Goal: Task Accomplishment & Management: Manage account settings

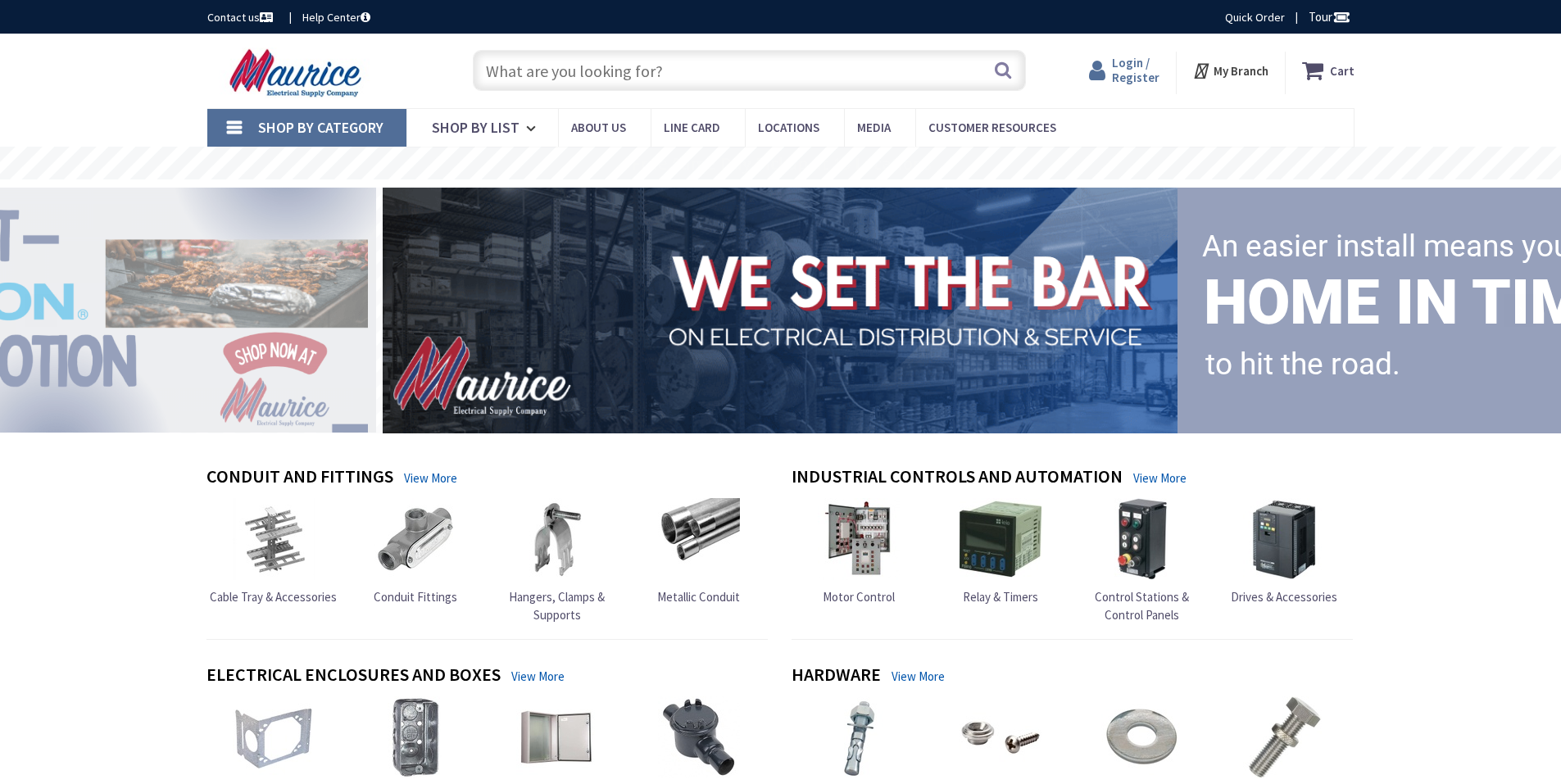
scroll to position [3708, 0]
click at [1133, 74] on span "Login / Register" at bounding box center [1136, 70] width 47 height 31
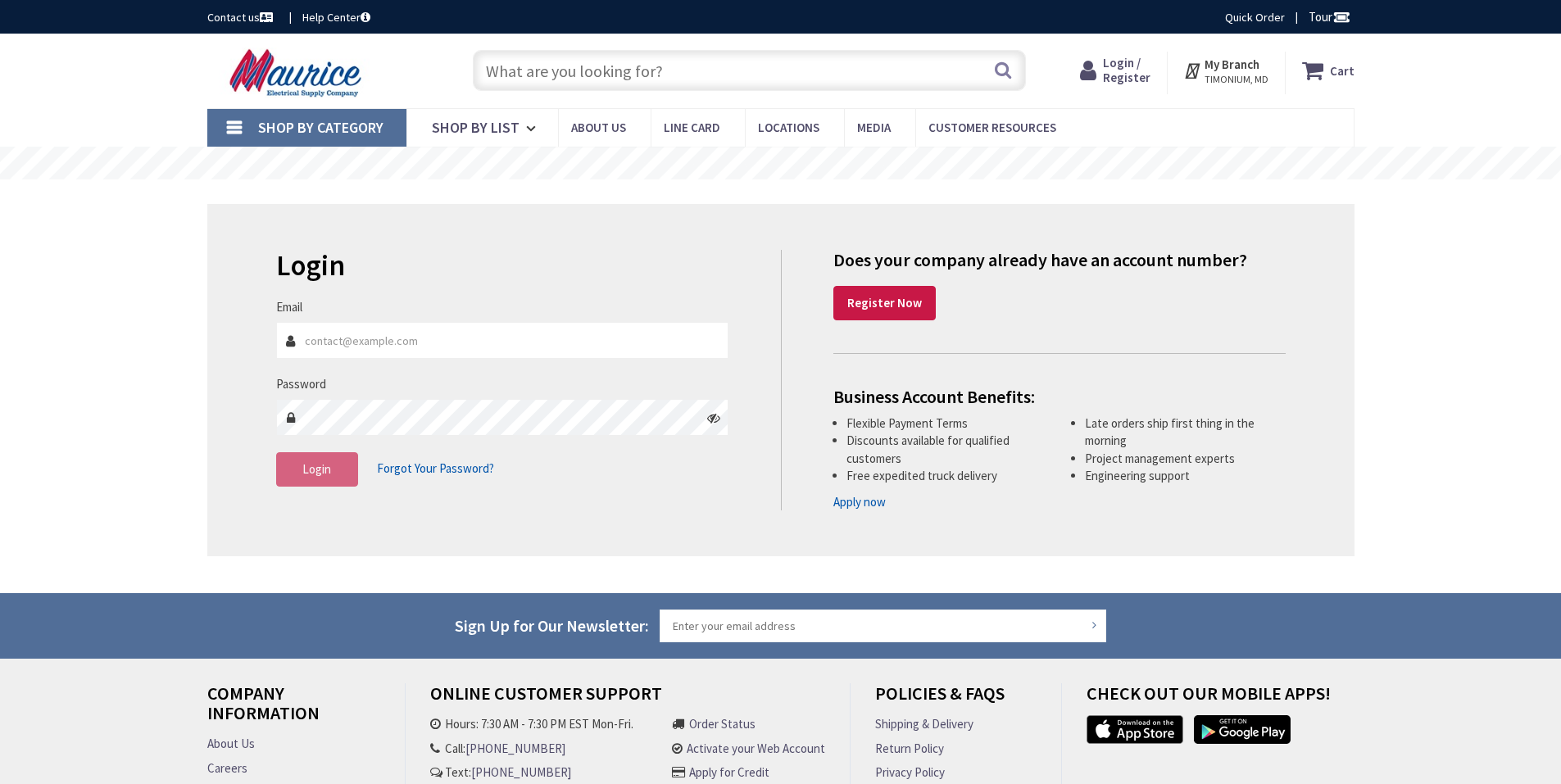
click at [457, 341] on input "Email" at bounding box center [503, 340] width 453 height 37
type input "[EMAIL_ADDRESS][DOMAIN_NAME]"
click at [426, 462] on span "Forgot Your Password?" at bounding box center [436, 468] width 118 height 16
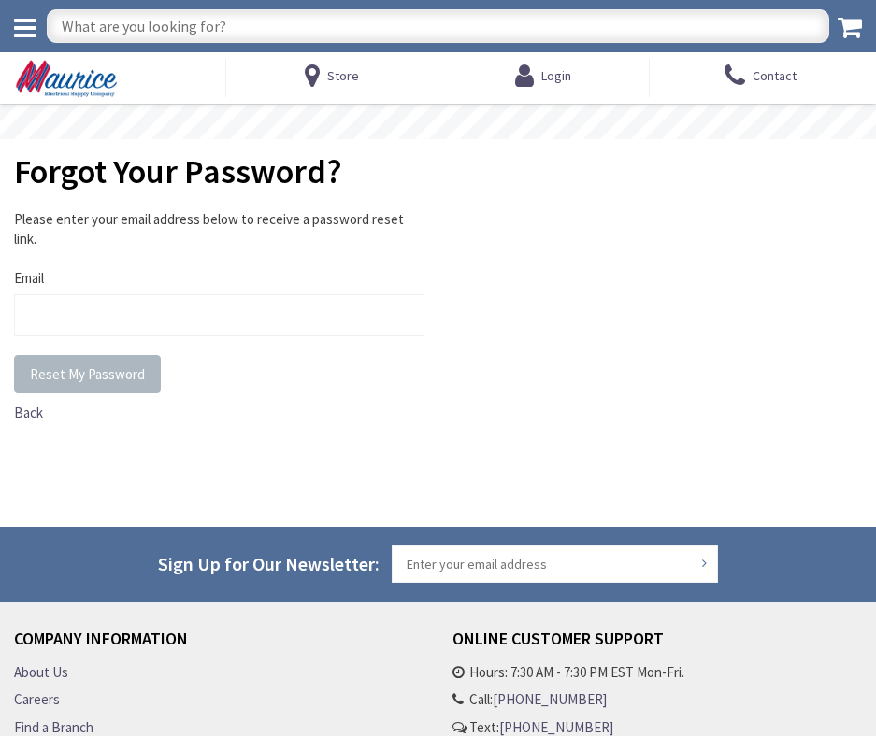
scroll to position [4386, 0]
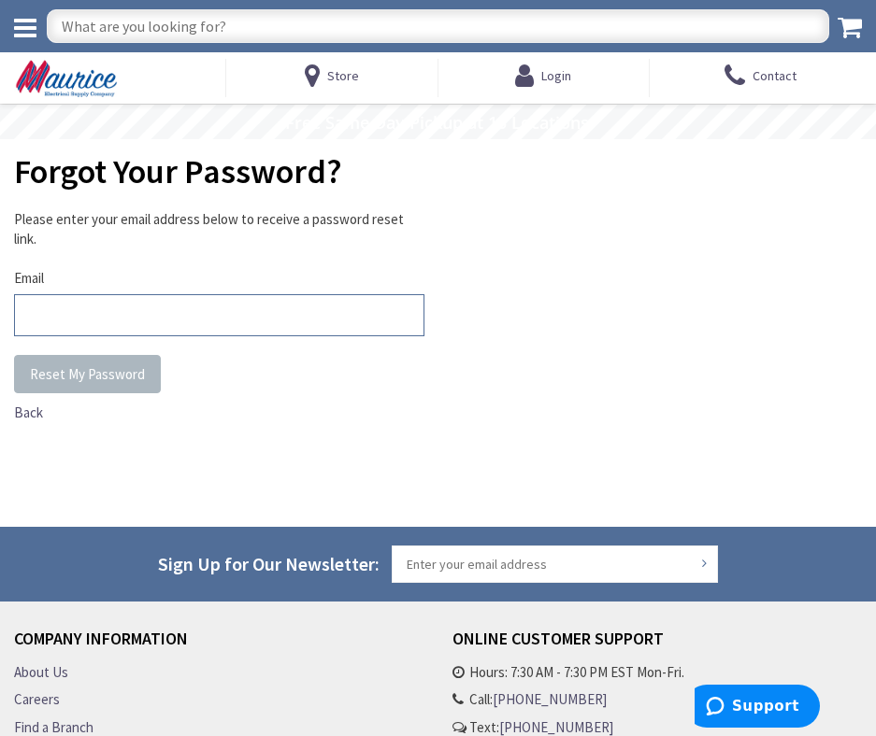
click at [167, 308] on input "Email" at bounding box center [219, 315] width 410 height 42
type input "gadi@gsbelectric.com"
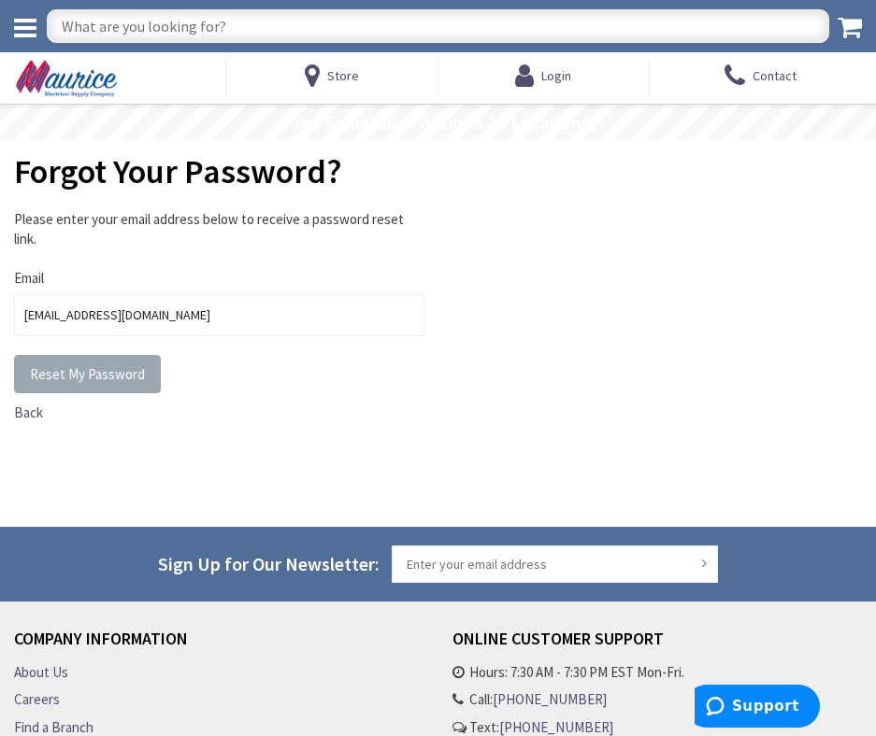
click at [112, 377] on span "Reset My Password" at bounding box center [87, 374] width 115 height 18
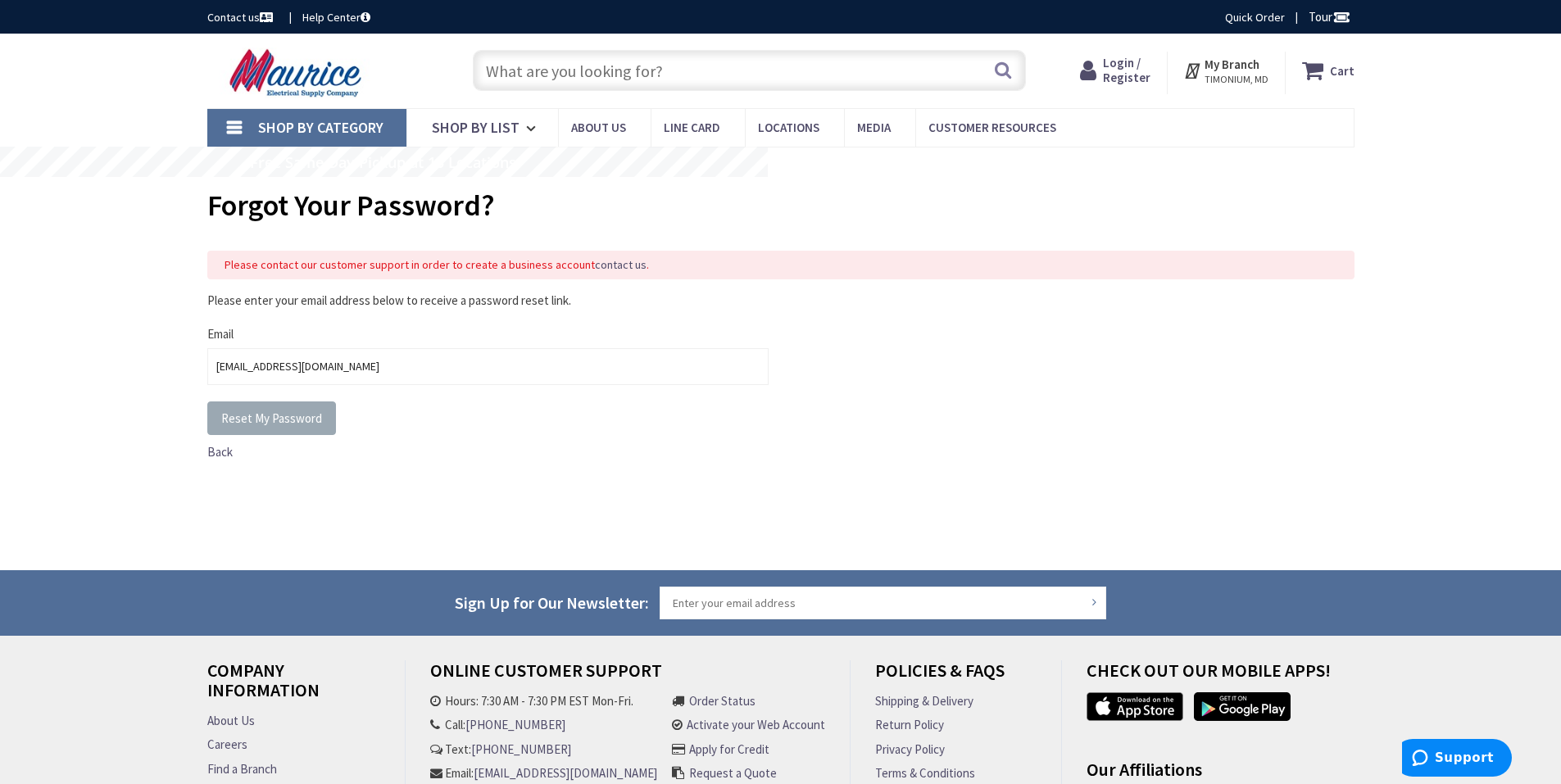
scroll to position [3708, 0]
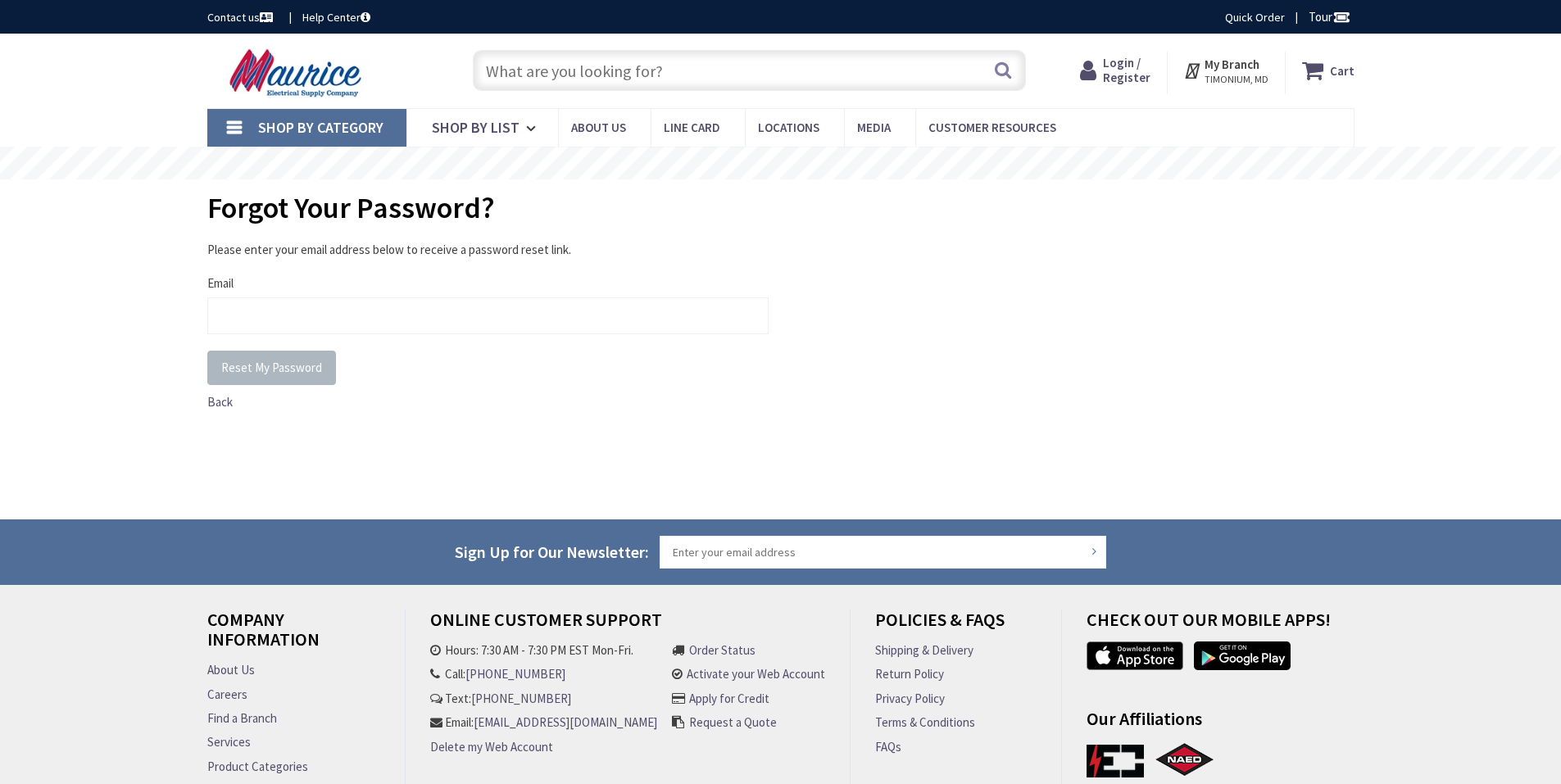
scroll to position [3708, 0]
click at [601, 395] on div "Back" at bounding box center [488, 403] width 561 height 18
click at [500, 293] on div "Email" at bounding box center [488, 304] width 561 height 60
click at [495, 317] on input "Email" at bounding box center [488, 316] width 561 height 37
type input "[EMAIL_ADDRESS][DOMAIN_NAME]"
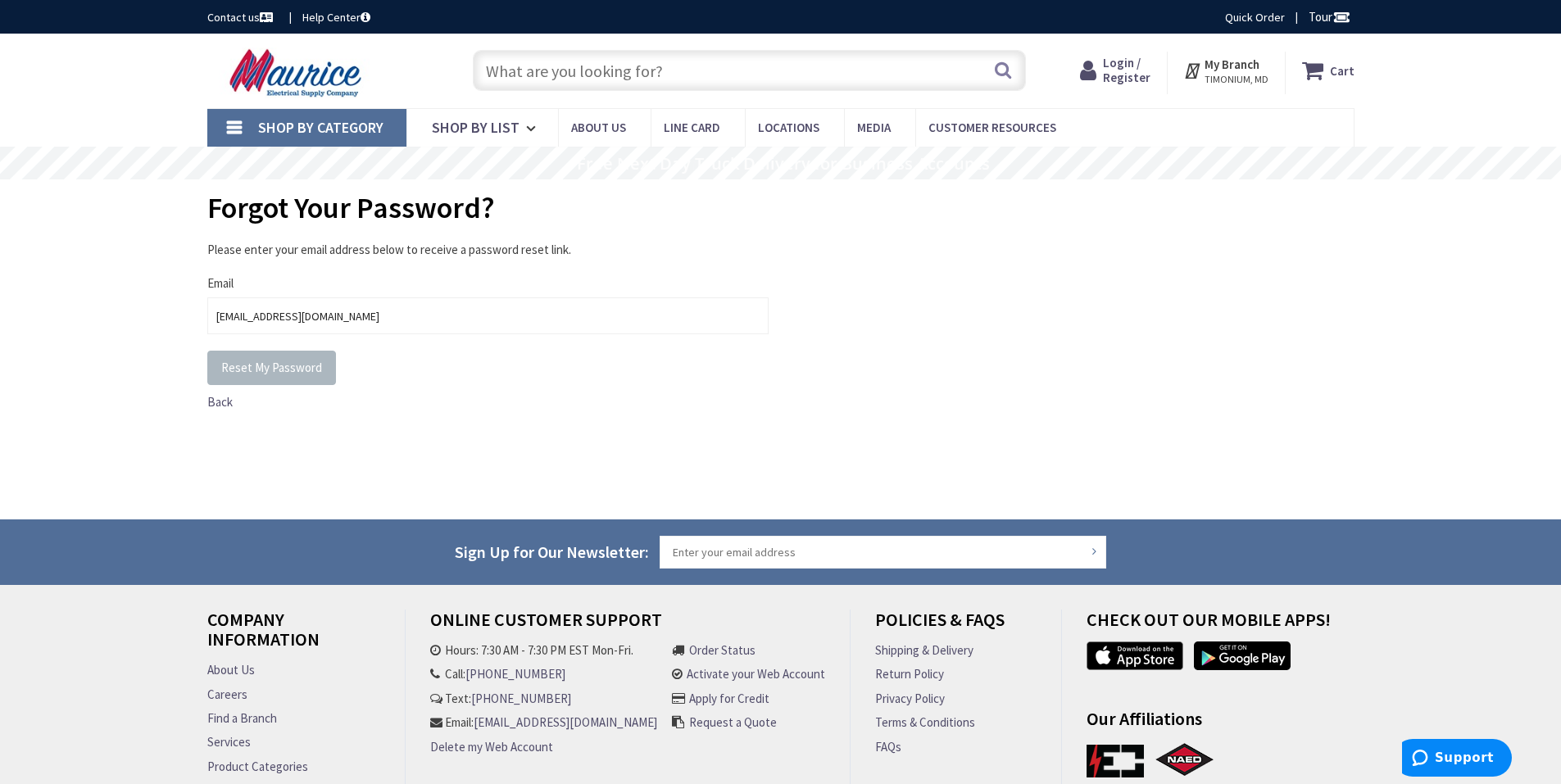
click at [342, 438] on div "Please enter your email address below to receive a password reset link. Email g…" at bounding box center [780, 364] width 1147 height 246
click at [297, 377] on button "Reset My Password" at bounding box center [271, 367] width 129 height 34
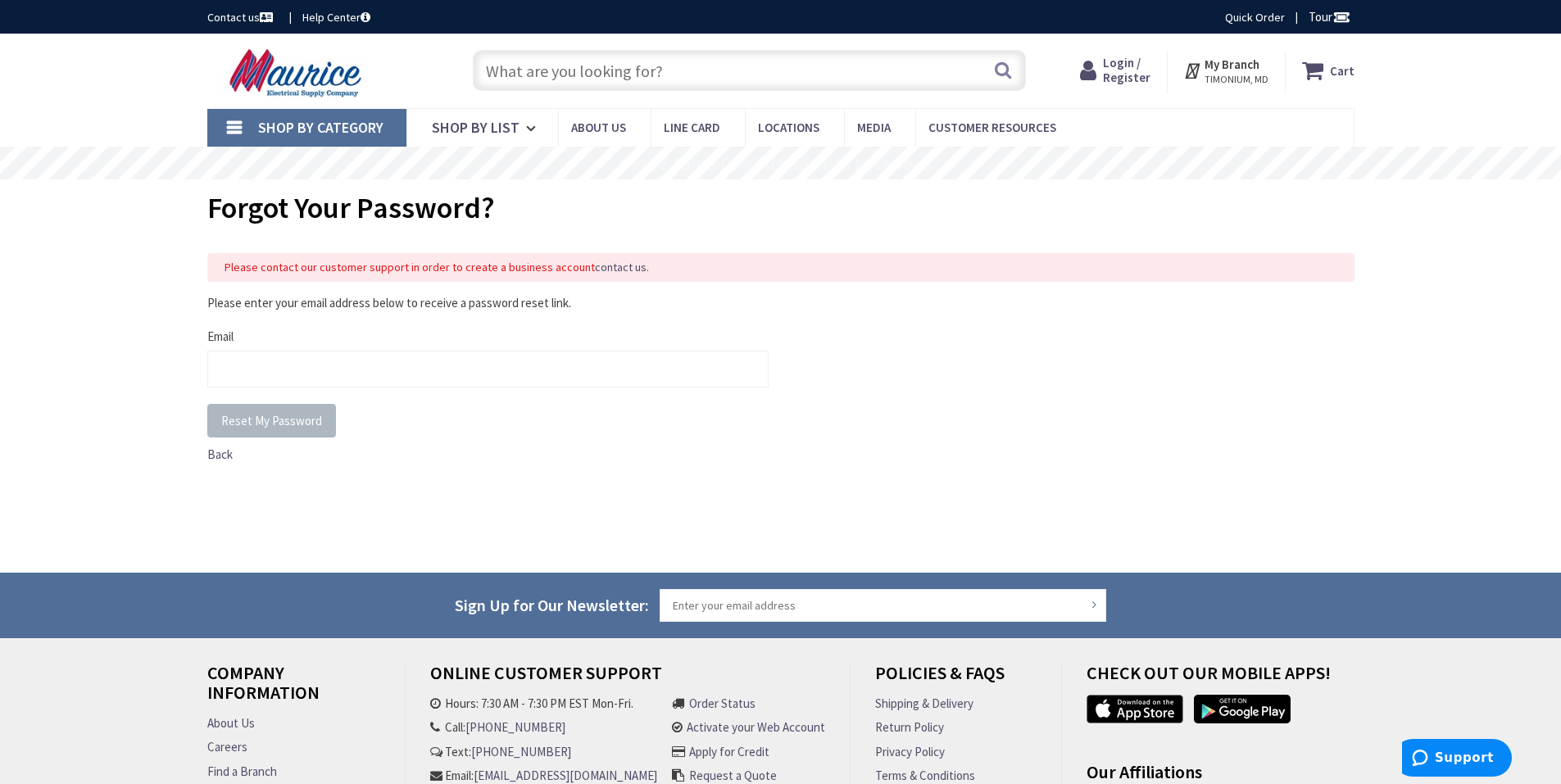
click at [603, 265] on link "contact us" at bounding box center [620, 267] width 52 height 14
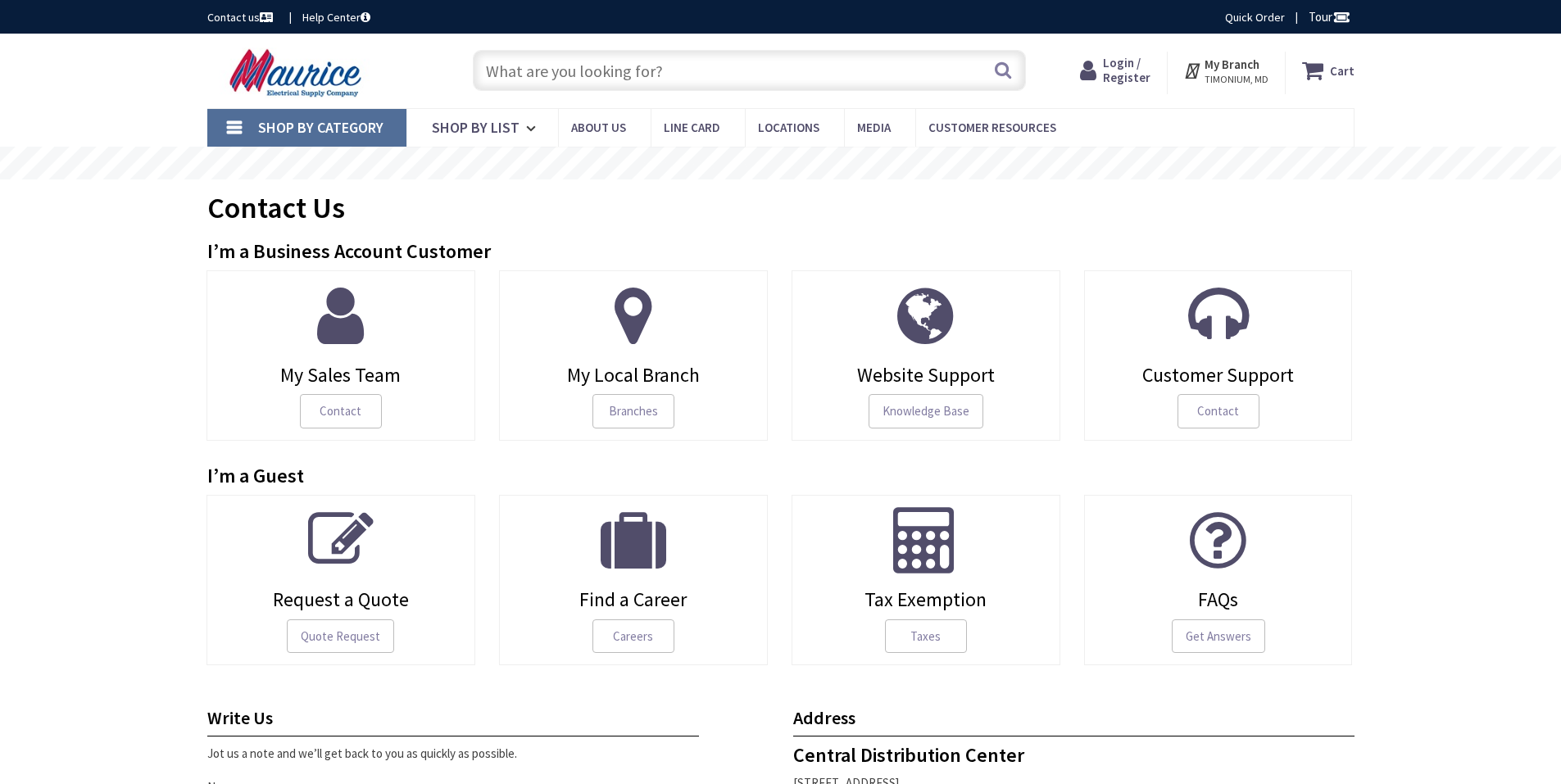
scroll to position [3708, 0]
